Goal: Information Seeking & Learning: Learn about a topic

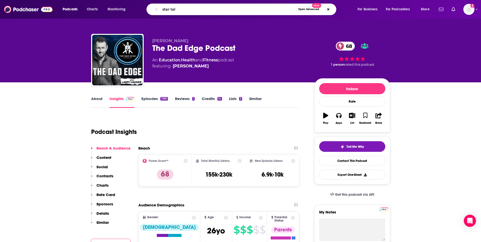
type input "star talk"
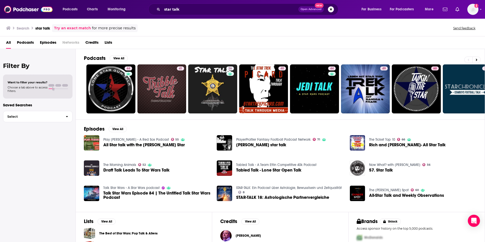
click at [30, 42] on span "Podcasts" at bounding box center [25, 43] width 17 height 10
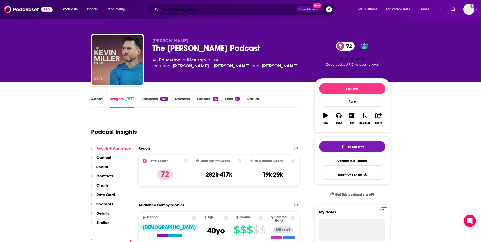
click at [163, 10] on input ""good dad project"" at bounding box center [228, 9] width 136 height 8
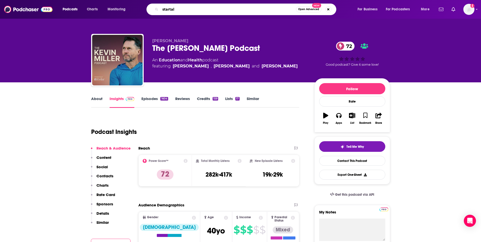
type input "startalk"
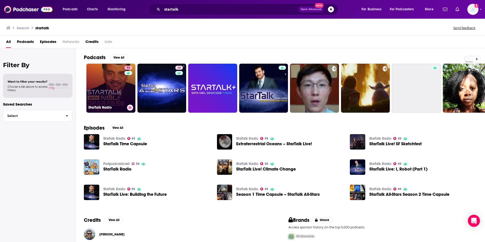
click at [103, 83] on link "93 StarTalk Radio" at bounding box center [110, 88] width 49 height 49
